Goal: Task Accomplishment & Management: Complete application form

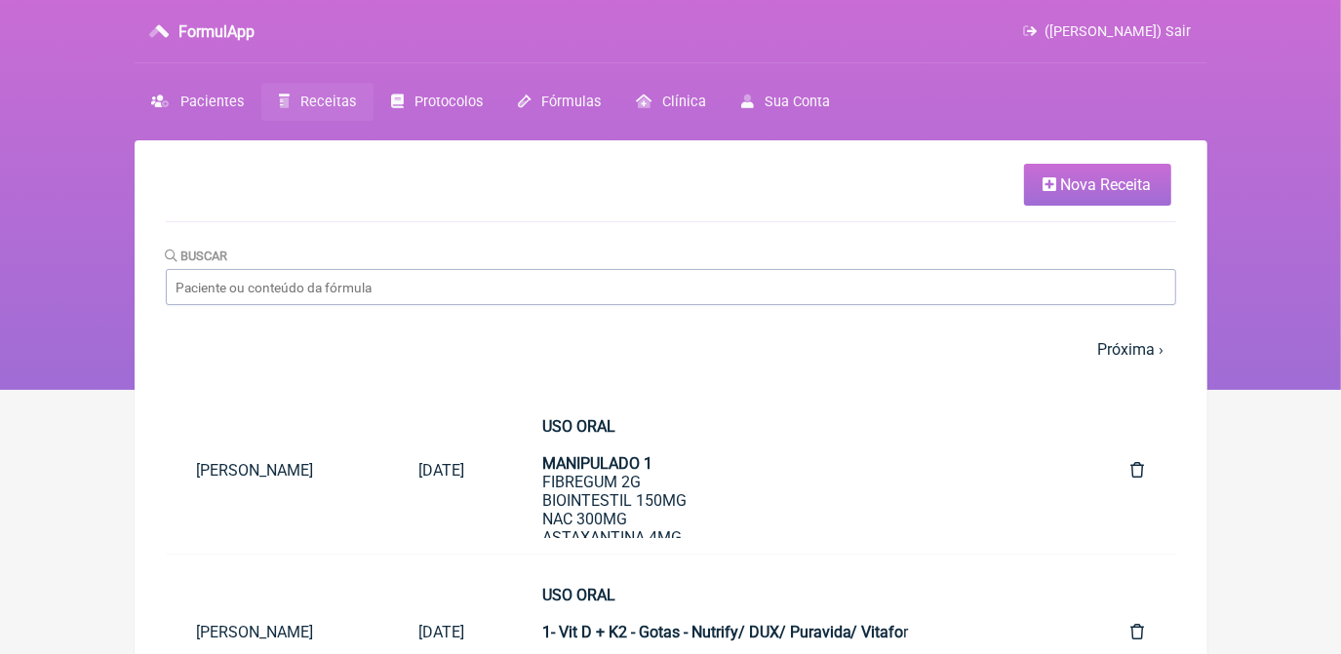
click at [1101, 202] on link "Nova Receita" at bounding box center [1097, 185] width 147 height 42
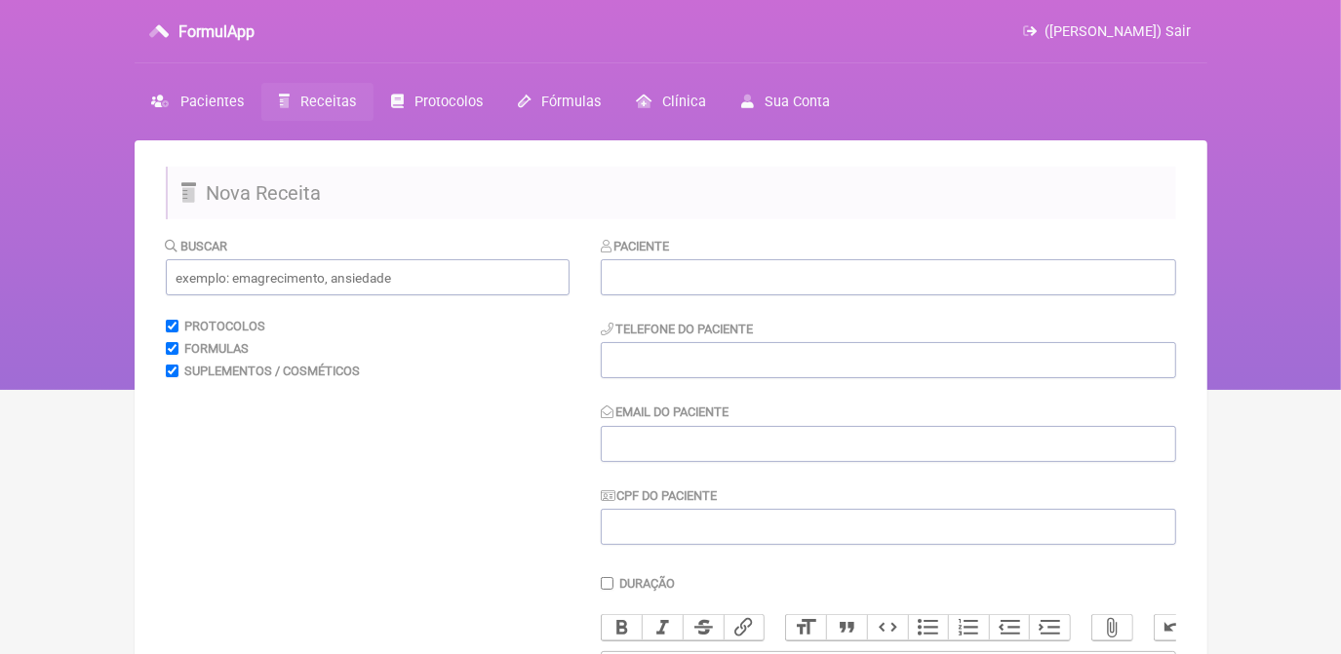
scroll to position [88, 0]
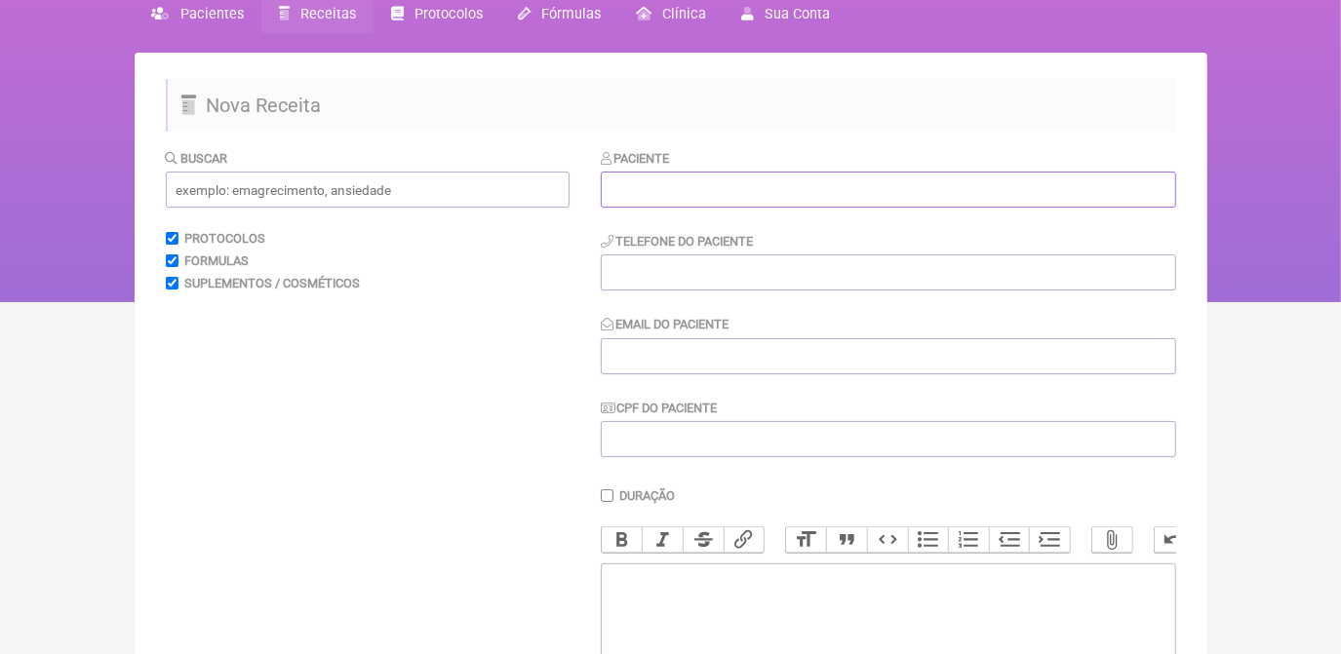
click at [715, 197] on input "text" at bounding box center [888, 190] width 575 height 36
paste input "[PERSON_NAME]"
type input "[PERSON_NAME]"
click at [708, 282] on input "tel" at bounding box center [888, 272] width 575 height 36
paste input "2199598-3947"
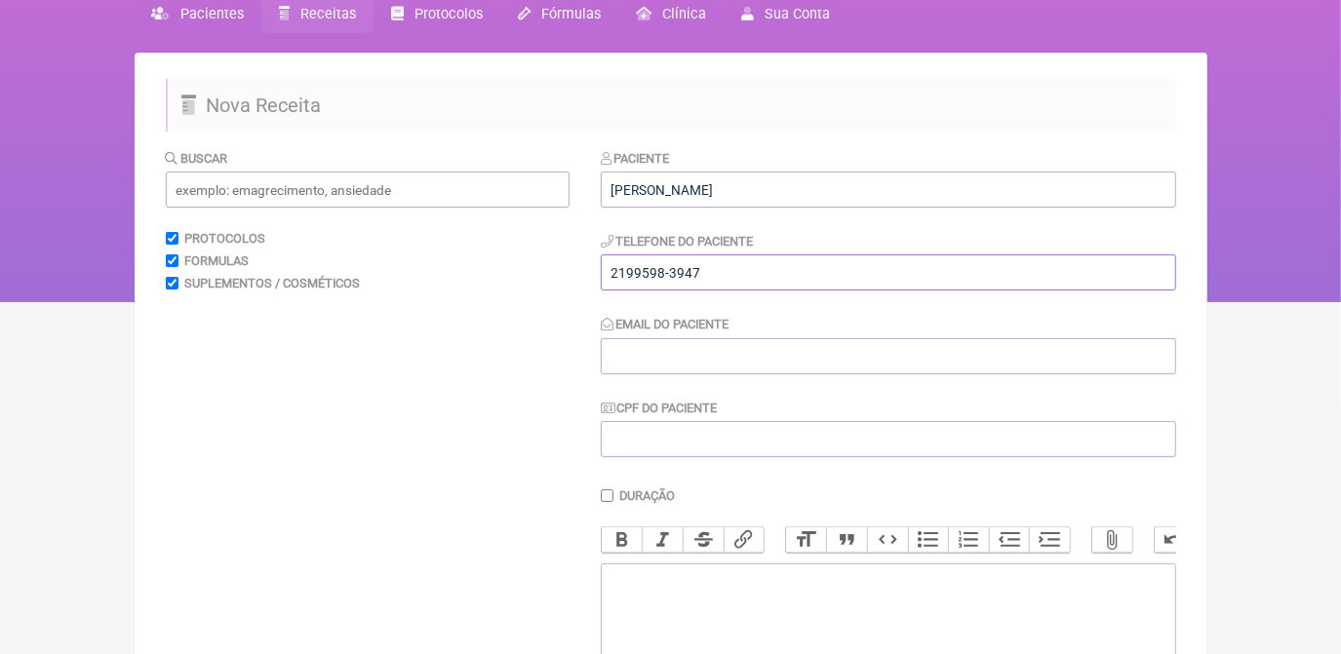
type input "2199598-3947"
drag, startPoint x: 671, startPoint y: 346, endPoint x: 610, endPoint y: 223, distance: 136.9
click at [671, 346] on input "Email do Paciente" at bounding box center [888, 356] width 575 height 36
paste input "[EMAIL_ADDRESS][DOMAIN_NAME]"
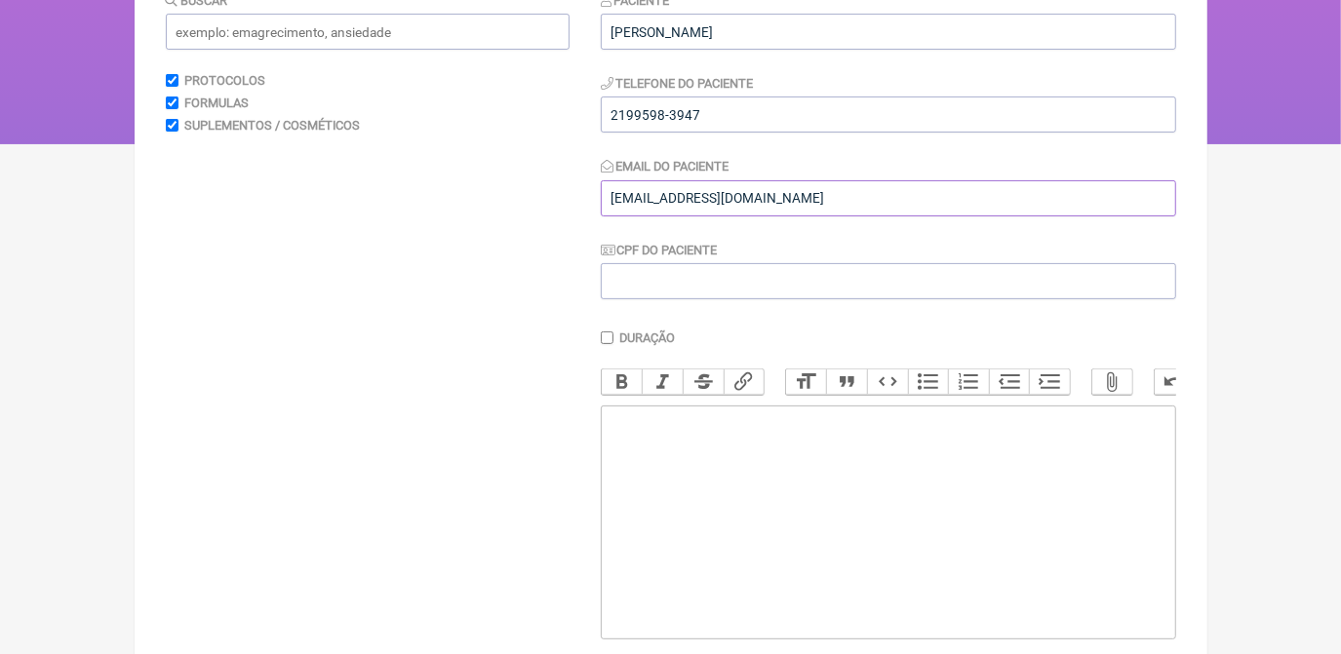
scroll to position [265, 0]
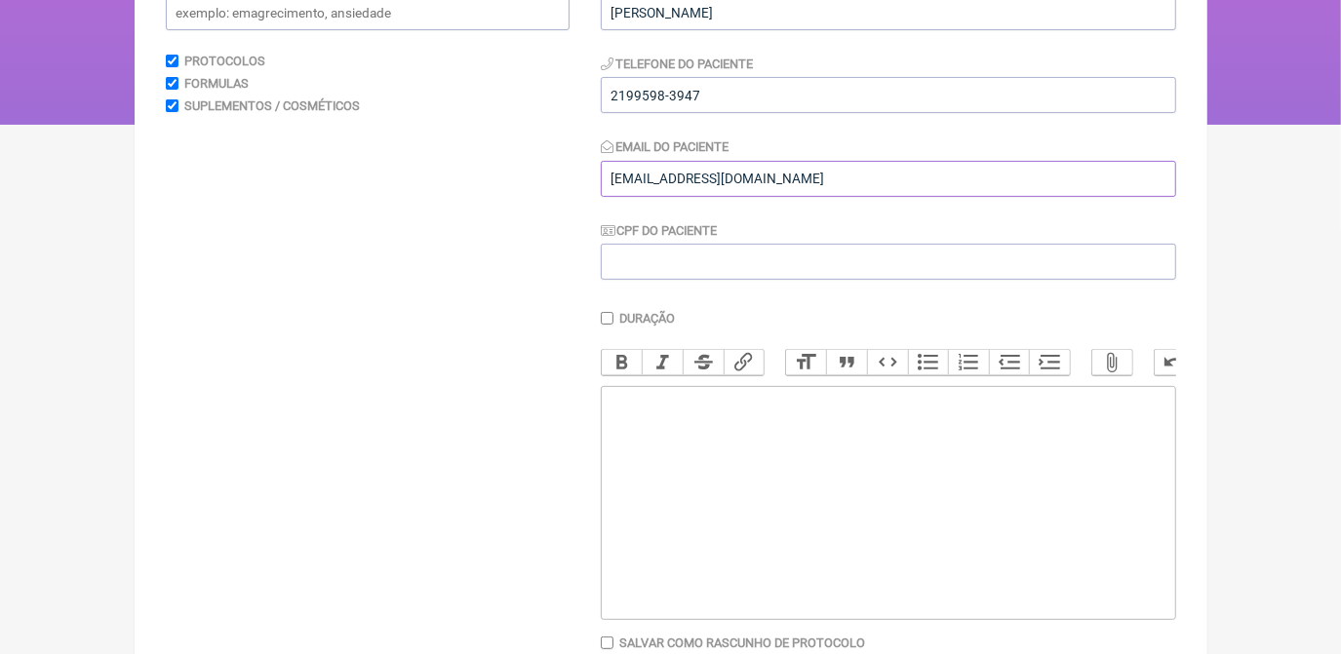
type input "[EMAIL_ADDRESS][DOMAIN_NAME]"
click at [673, 426] on trix-editor at bounding box center [888, 503] width 575 height 234
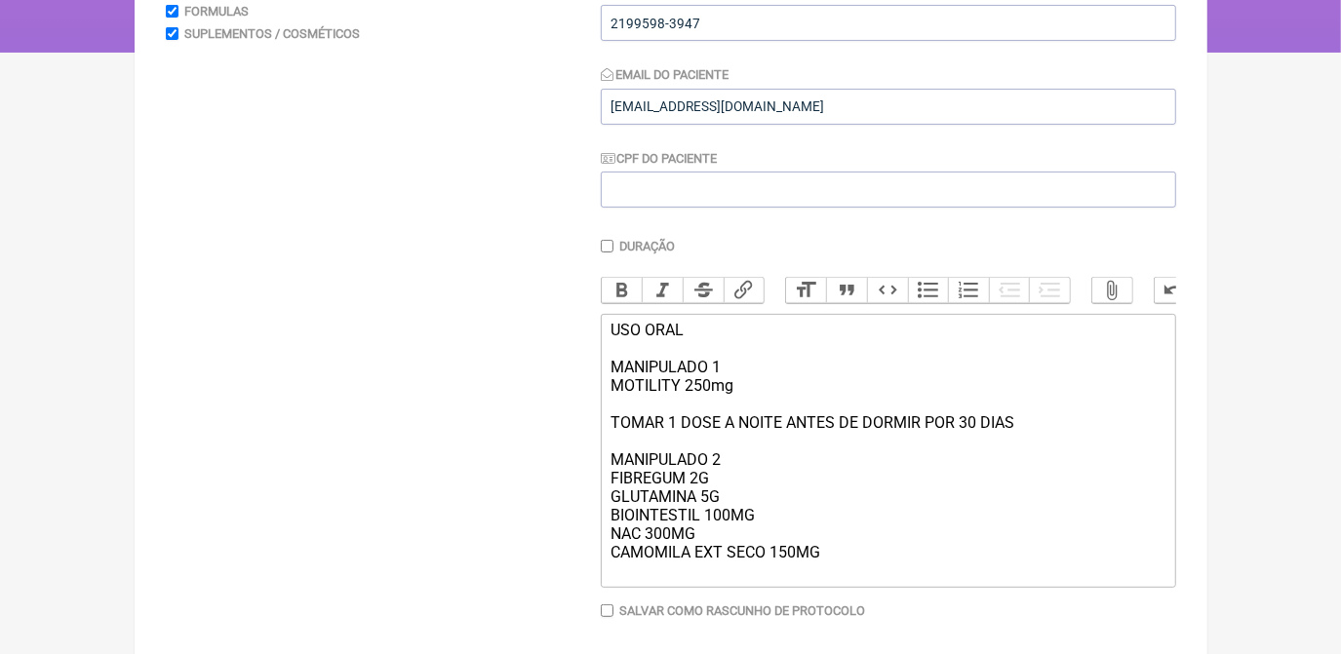
scroll to position [374, 0]
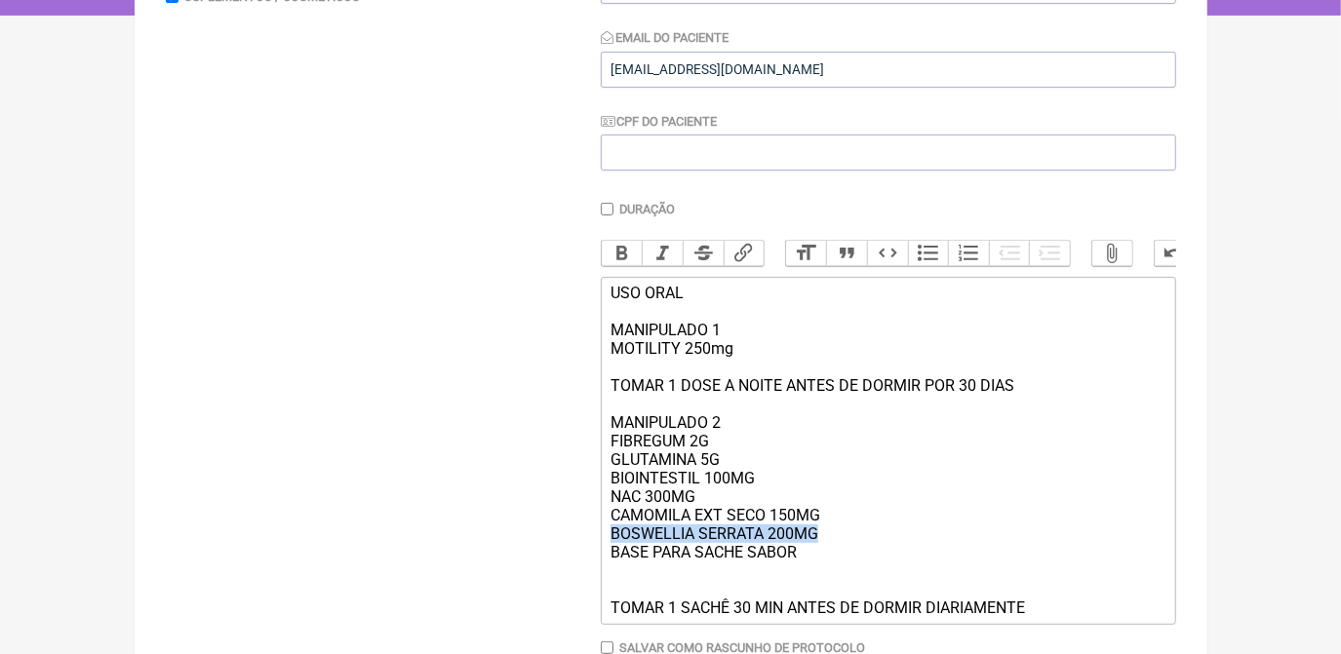
drag, startPoint x: 608, startPoint y: 559, endPoint x: 828, endPoint y: 560, distance: 219.4
click at [828, 560] on trix-editor "USO ORAL MANIPULADO 1 MOTILITY 250mg TOMAR 1 DOSE A NOITE ANTES DE DORMIR POR 3…" at bounding box center [888, 451] width 575 height 348
click at [845, 542] on div "USO ORAL MANIPULADO 1 MOTILITY 250mg TOMAR 1 DOSE A NOITE ANTES DE DORMIR POR 3…" at bounding box center [887, 450] width 554 height 333
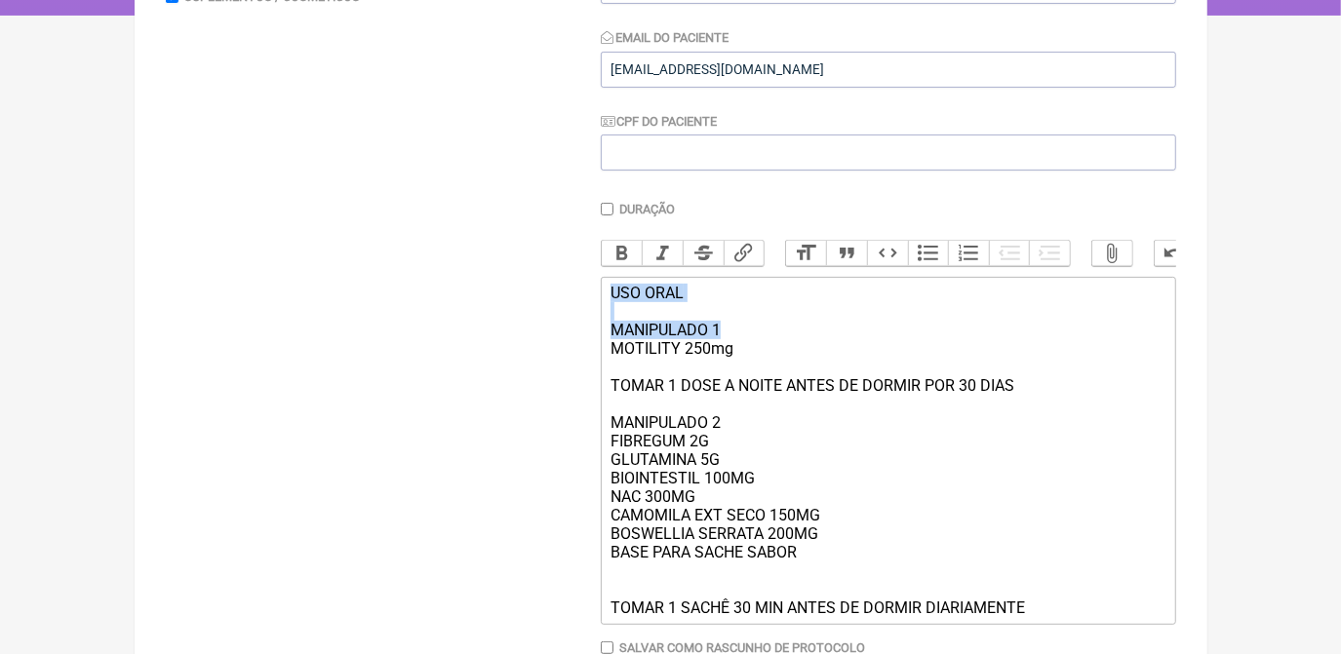
drag, startPoint x: 609, startPoint y: 303, endPoint x: 730, endPoint y: 342, distance: 127.0
click at [730, 342] on trix-editor "USO ORAL MANIPULADO 1 MOTILITY 250mg TOMAR 1 DOSE A NOITE ANTES DE DORMIR POR 3…" at bounding box center [888, 451] width 575 height 348
click at [626, 260] on button "Bold" at bounding box center [622, 253] width 41 height 25
drag, startPoint x: 611, startPoint y: 443, endPoint x: 725, endPoint y: 450, distance: 114.3
click at [725, 450] on div "USO ORAL MANIPULADO 1 MOTILITY 250mg TOMAR 1 DOSE A NOITE ANTES DE DORMIR POR 3…" at bounding box center [887, 450] width 554 height 333
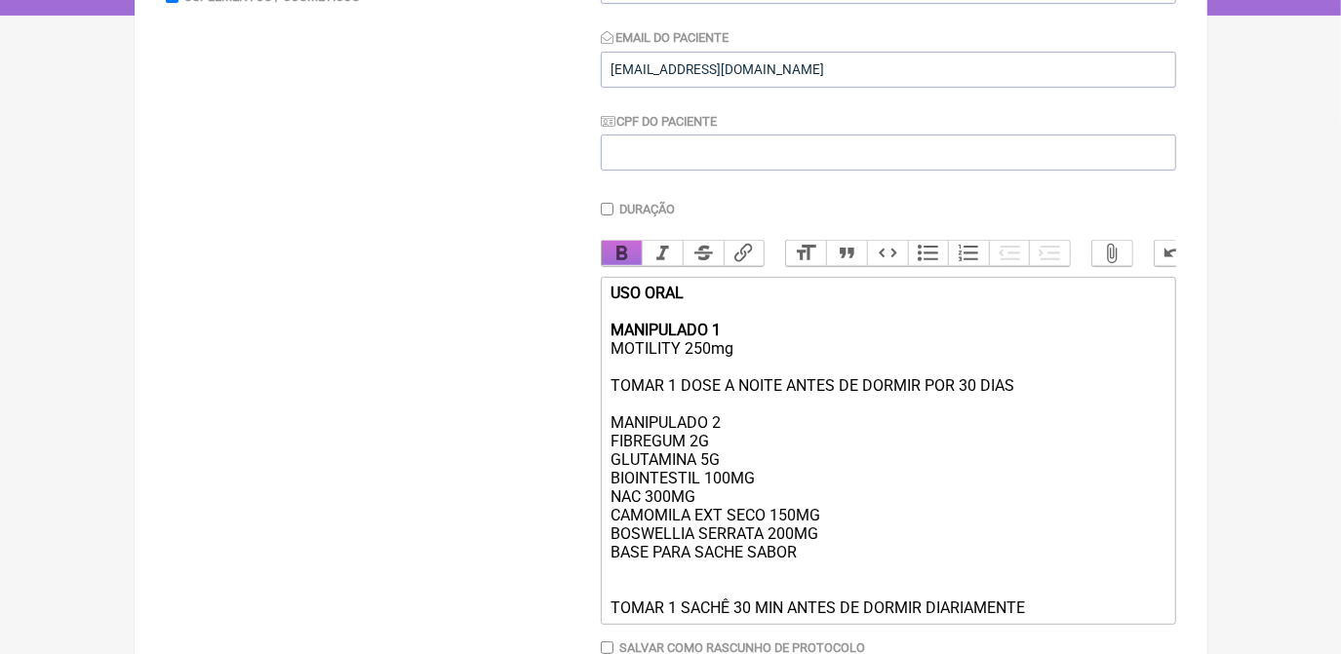
click at [618, 253] on button "Bold" at bounding box center [622, 253] width 41 height 25
click at [1056, 617] on div "USO ORAL MANIPULADO 1 MOTILITY 250mg TOMAR 1 DOSE A NOITE ANTES DE DORMIR POR 3…" at bounding box center [887, 450] width 554 height 333
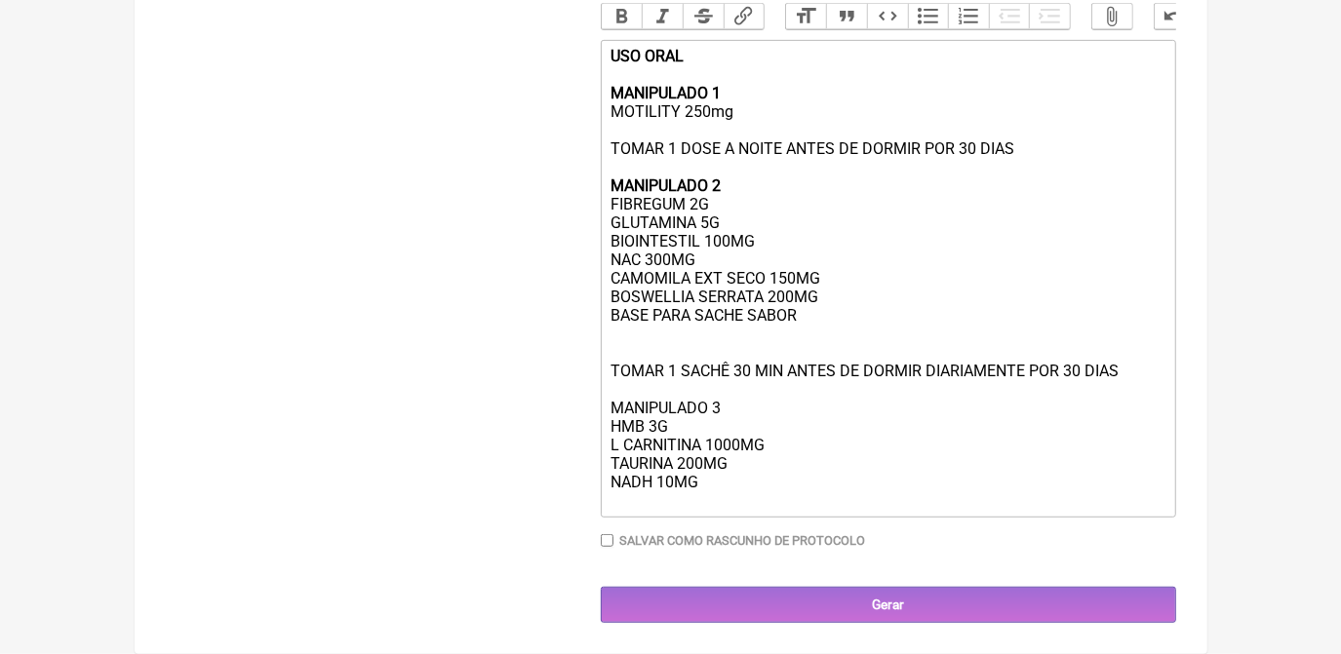
scroll to position [640, 0]
drag, startPoint x: 609, startPoint y: 397, endPoint x: 751, endPoint y: 402, distance: 141.5
click at [751, 402] on trix-editor "USO ORAL MANIPULADO 1 MOTILITY 250mg TOMAR 1 DOSE A NOITE ANTES DE DORMIR POR 3…" at bounding box center [888, 279] width 575 height 478
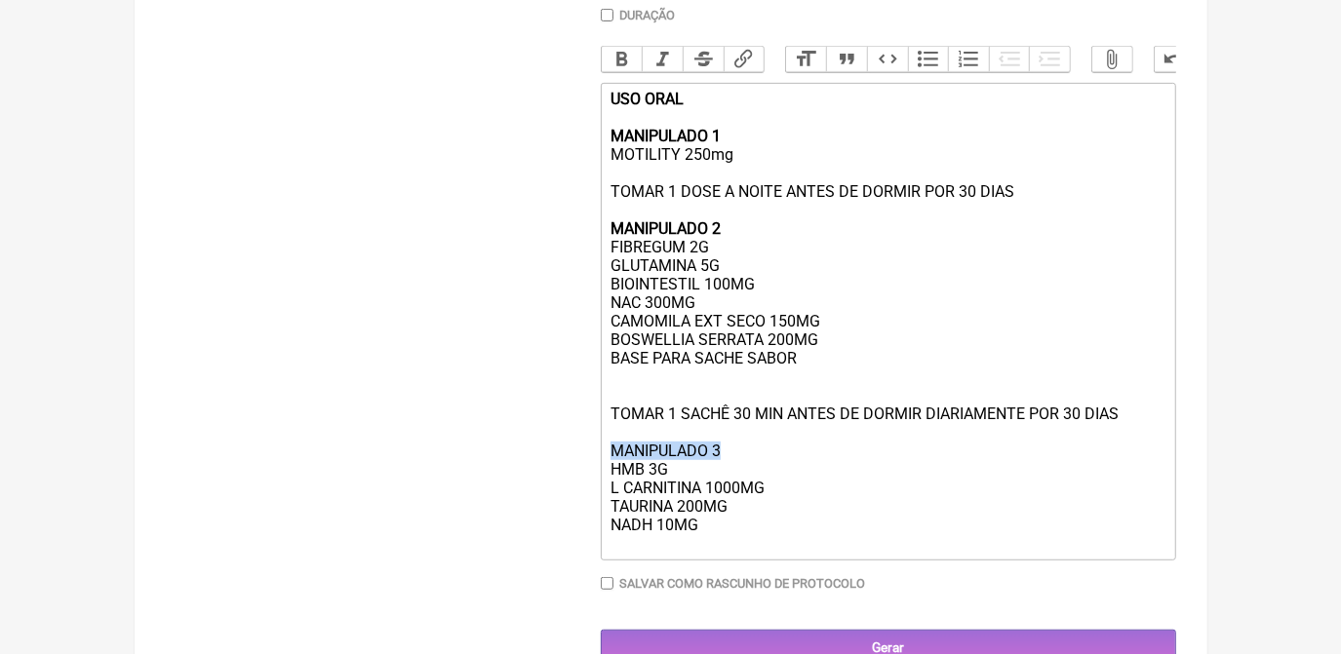
scroll to position [462, 0]
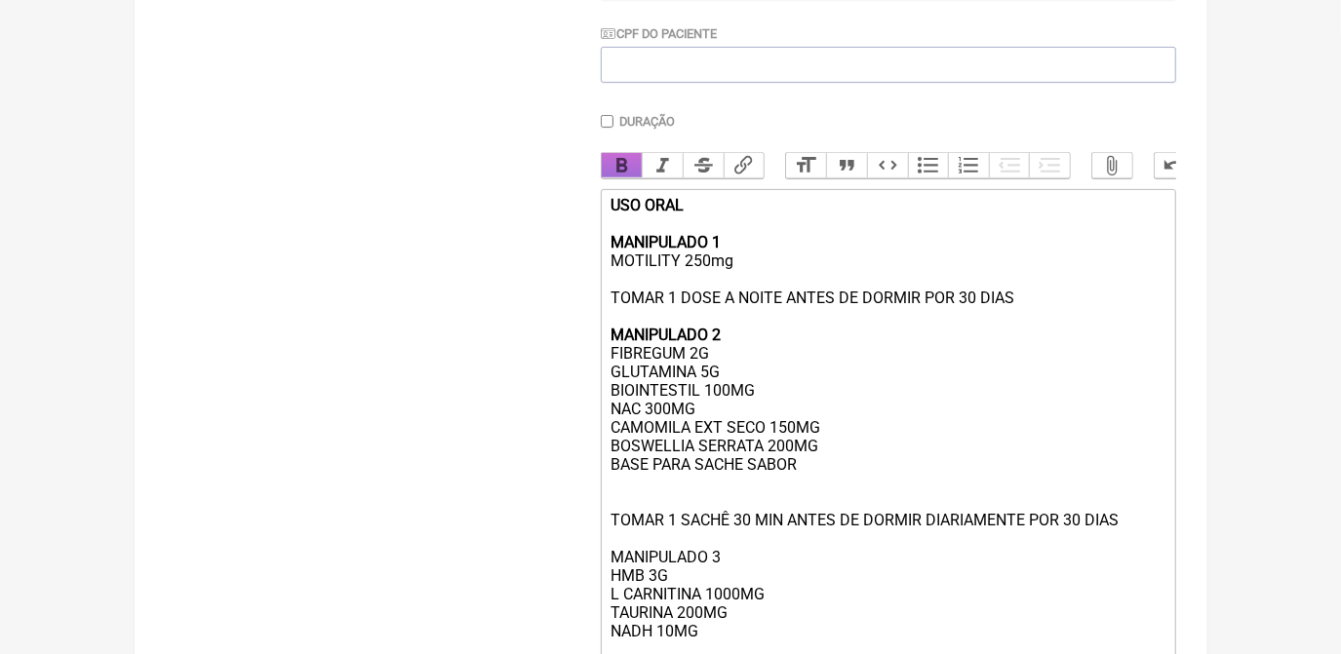
click at [612, 171] on button "Bold" at bounding box center [622, 165] width 41 height 25
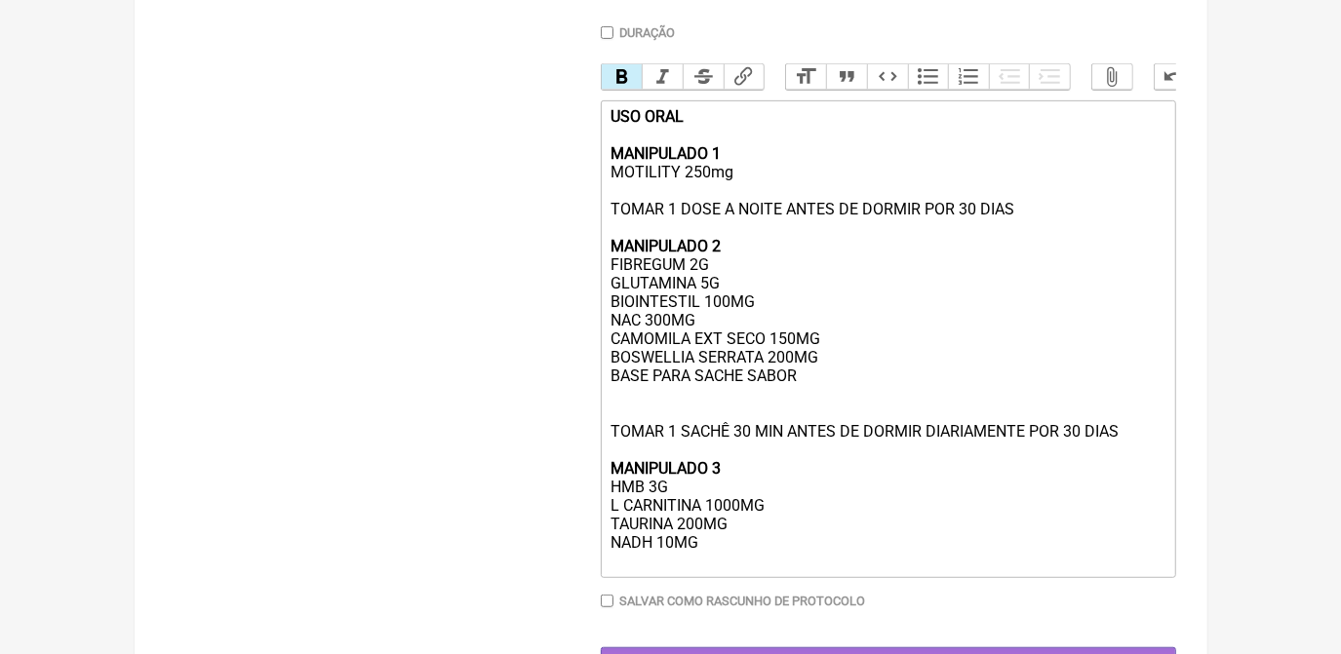
click at [773, 565] on div "USO ORAL MANIPULADO 1 MOTILITY 250mg TOMAR 1 DOSE A NOITE ANTES DE DORMIR POR 3…" at bounding box center [887, 338] width 554 height 463
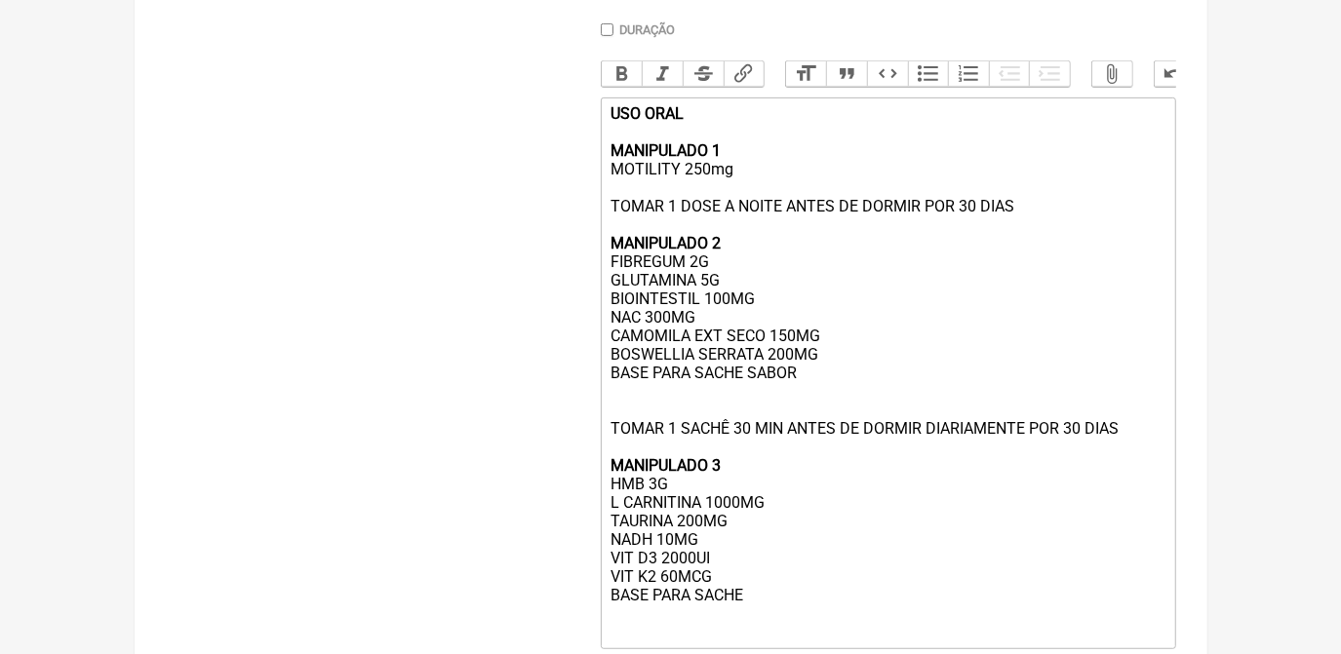
scroll to position [573, 0]
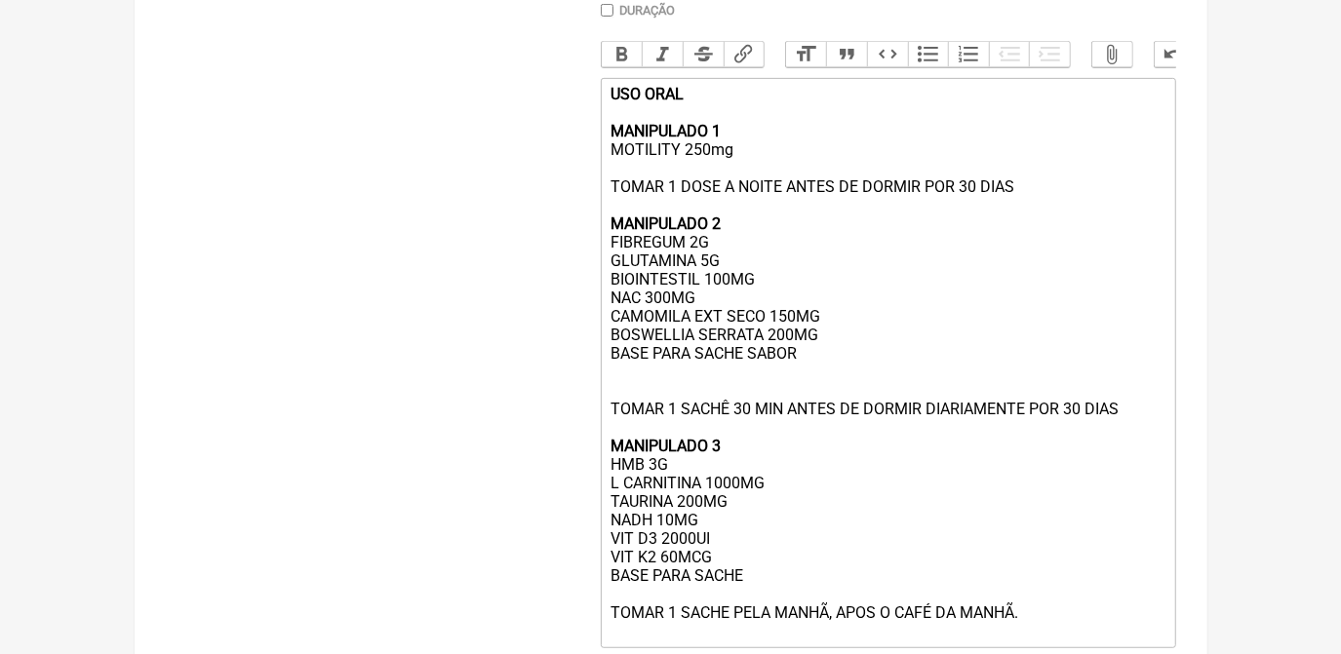
type trix-editor "<div><strong>USO ORAL<br><br>MANIPULADO 1</strong><br>MOTILITY 250mg<br><br>TOM…"
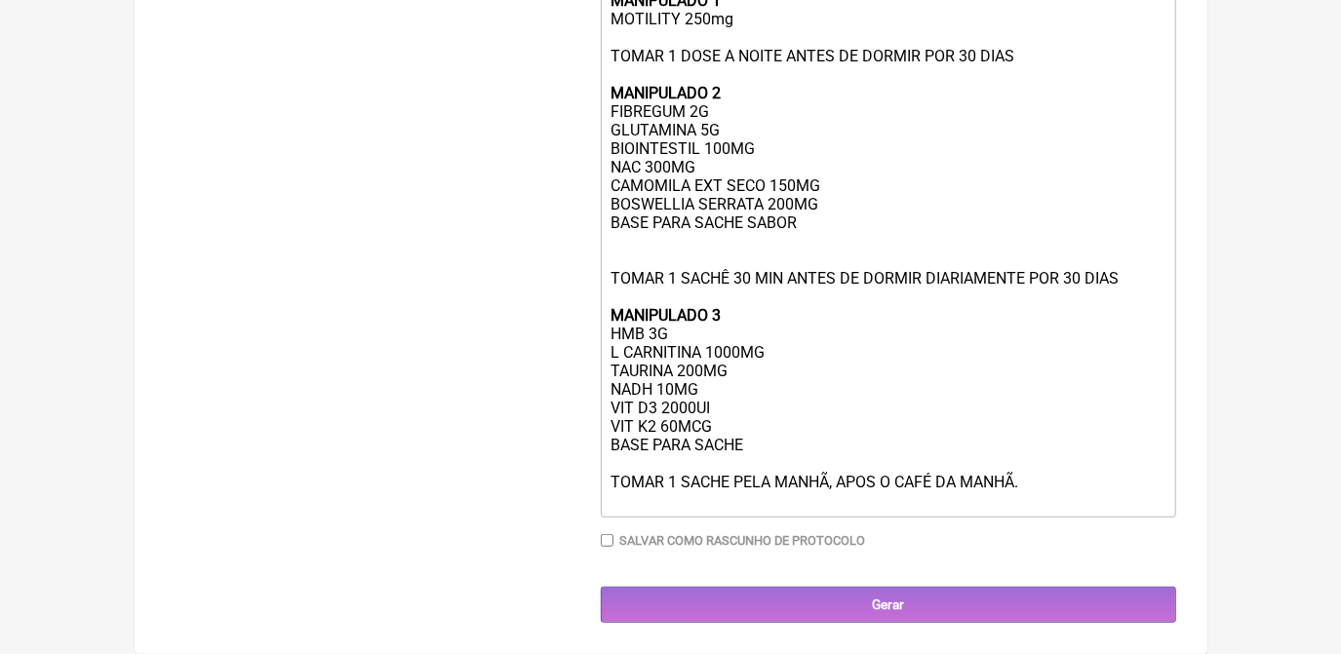
scroll to position [735, 0]
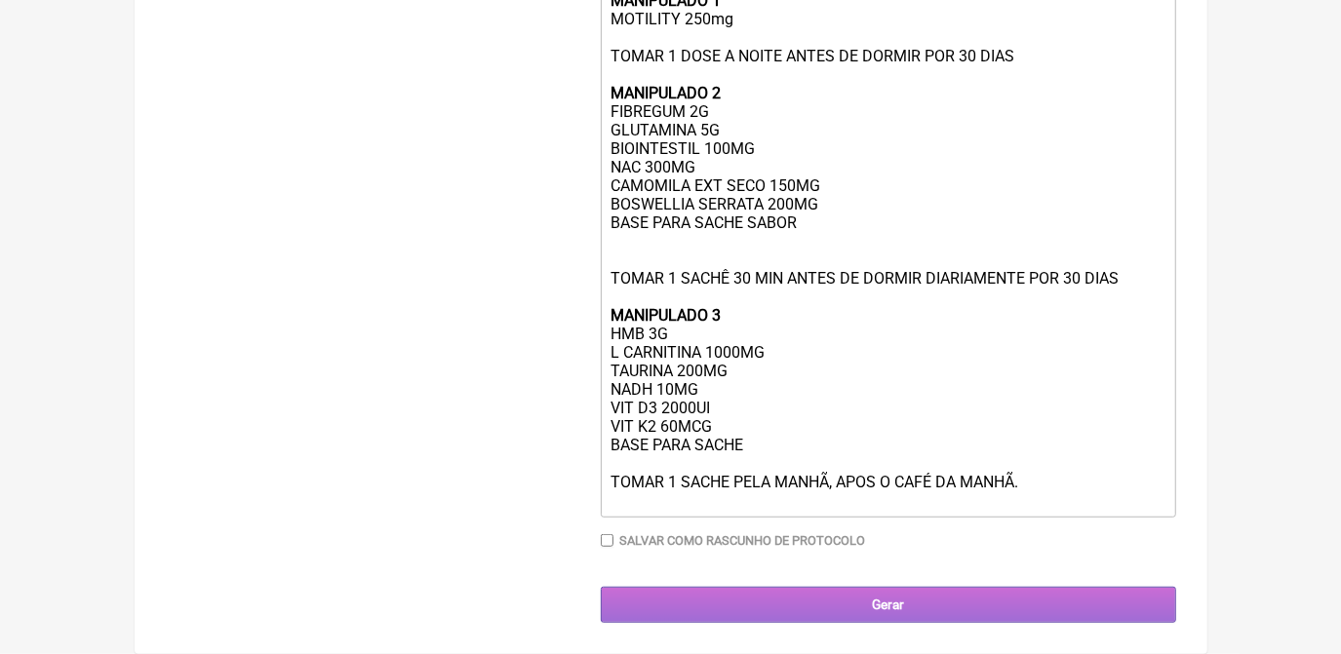
click at [890, 599] on input "Gerar" at bounding box center [888, 605] width 575 height 36
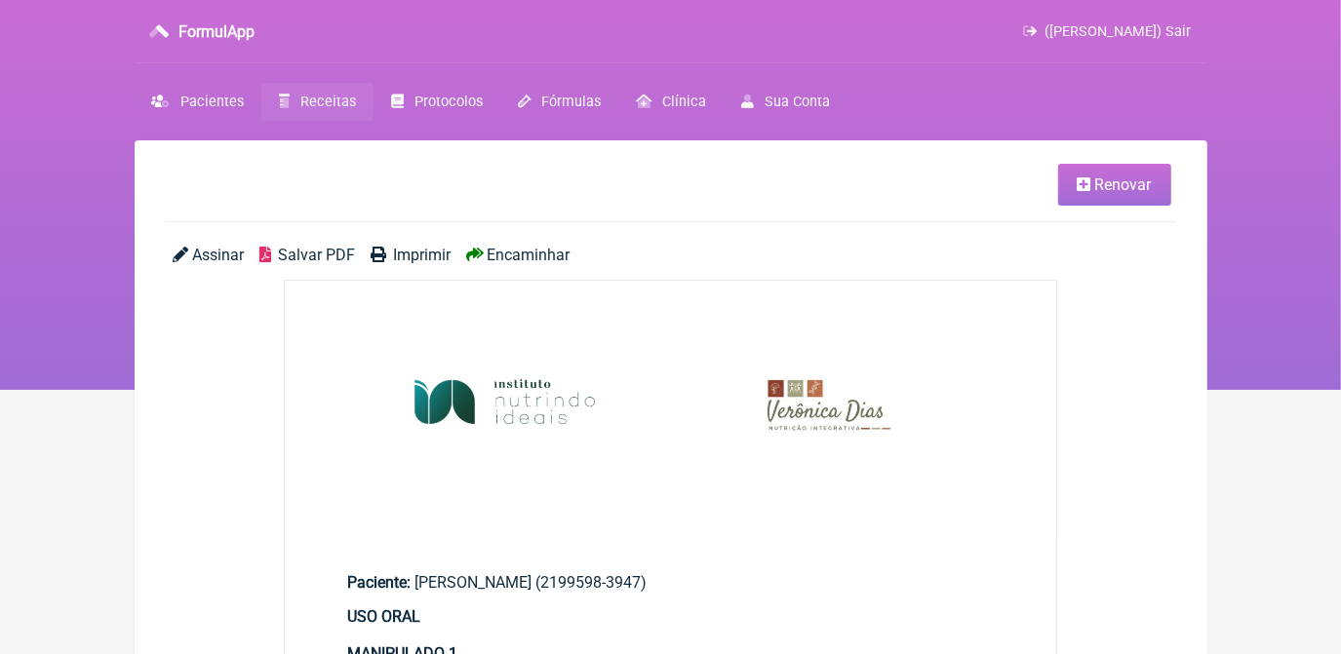
click at [313, 255] on span "Salvar PDF" at bounding box center [316, 255] width 77 height 19
click at [348, 100] on span "Receitas" at bounding box center [328, 102] width 56 height 17
